Goal: Use online tool/utility: Utilize a website feature to perform a specific function

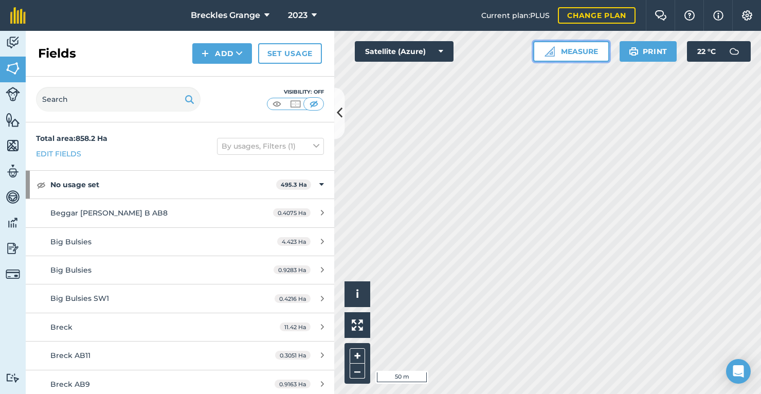
click at [577, 51] on button "Measure" at bounding box center [571, 51] width 76 height 21
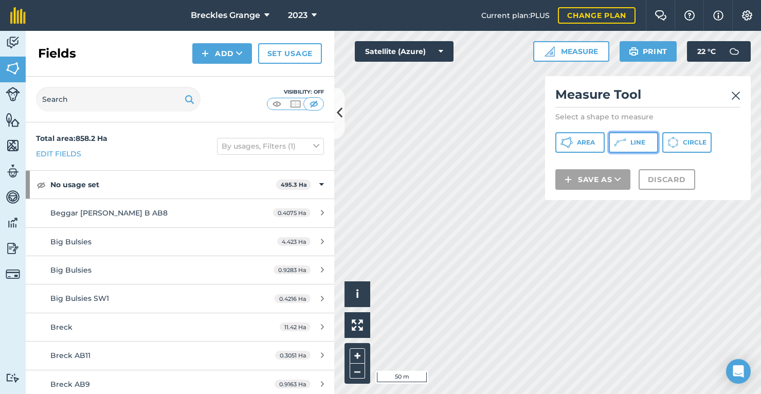
click at [624, 139] on icon at bounding box center [620, 142] width 12 height 12
click at [735, 94] on img at bounding box center [735, 95] width 9 height 12
